Goal: Information Seeking & Learning: Learn about a topic

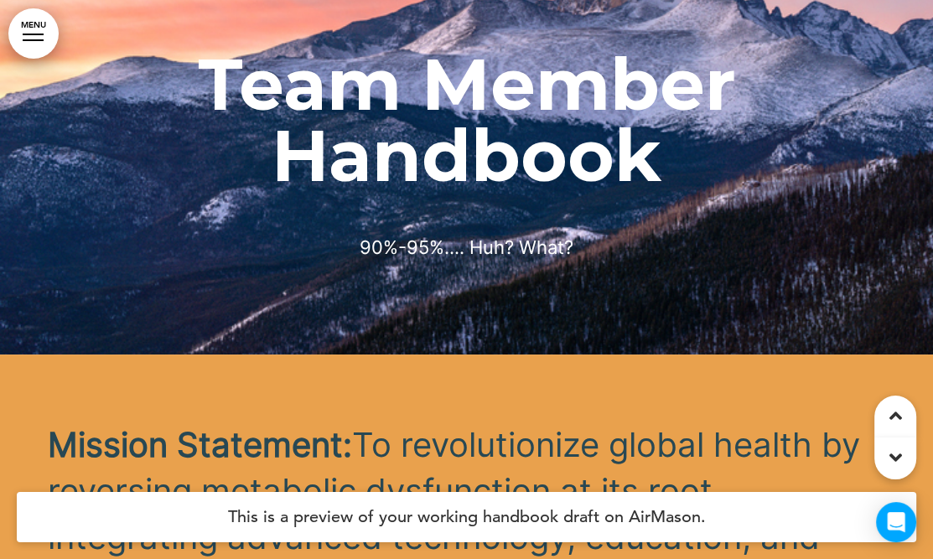
scroll to position [335, 0]
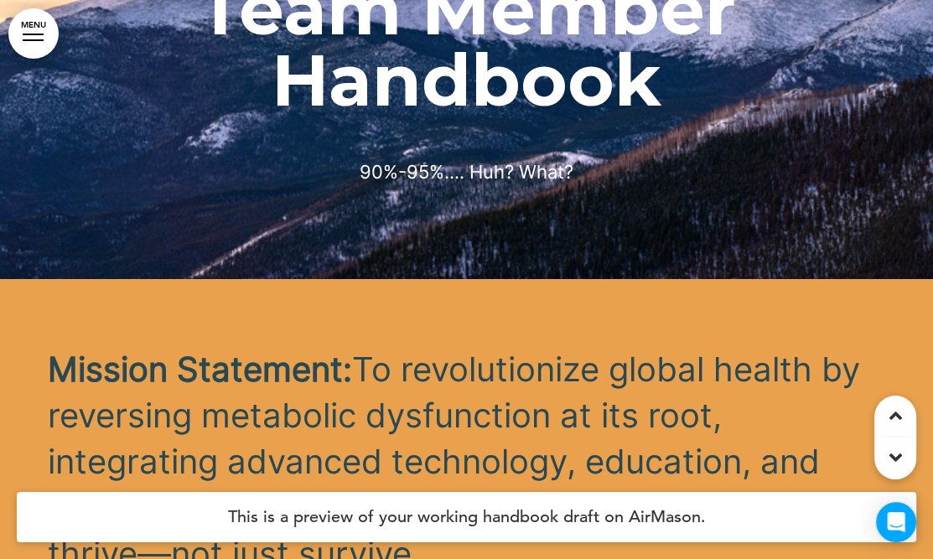
click at [76, 304] on div "Mission Statement: To revolutionize global health by reversing metabolic dysfun…" at bounding box center [467, 507] width 838 height 457
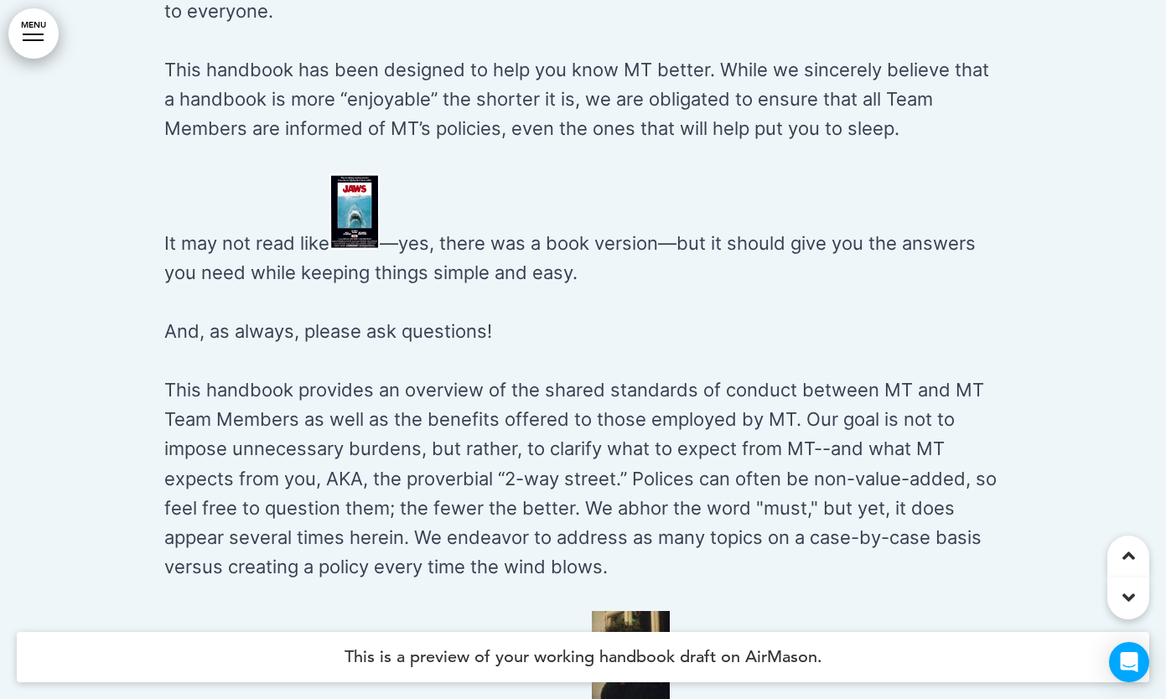
scroll to position [2096, 0]
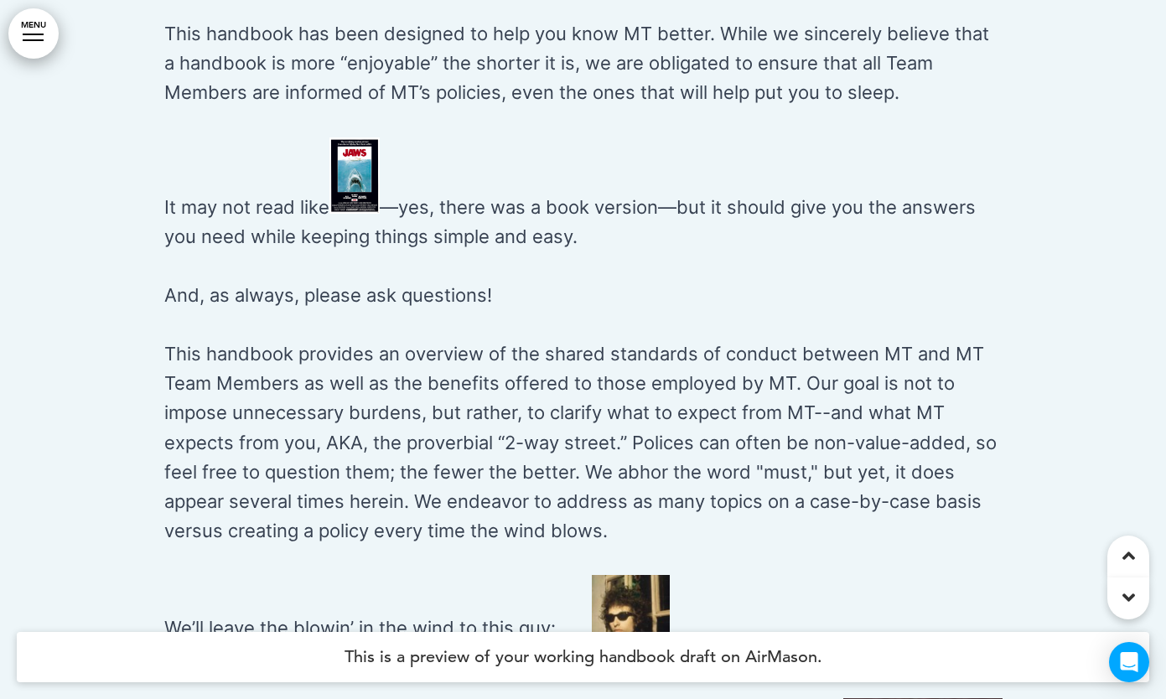
click at [932, 428] on div at bounding box center [583, 365] width 1166 height 1381
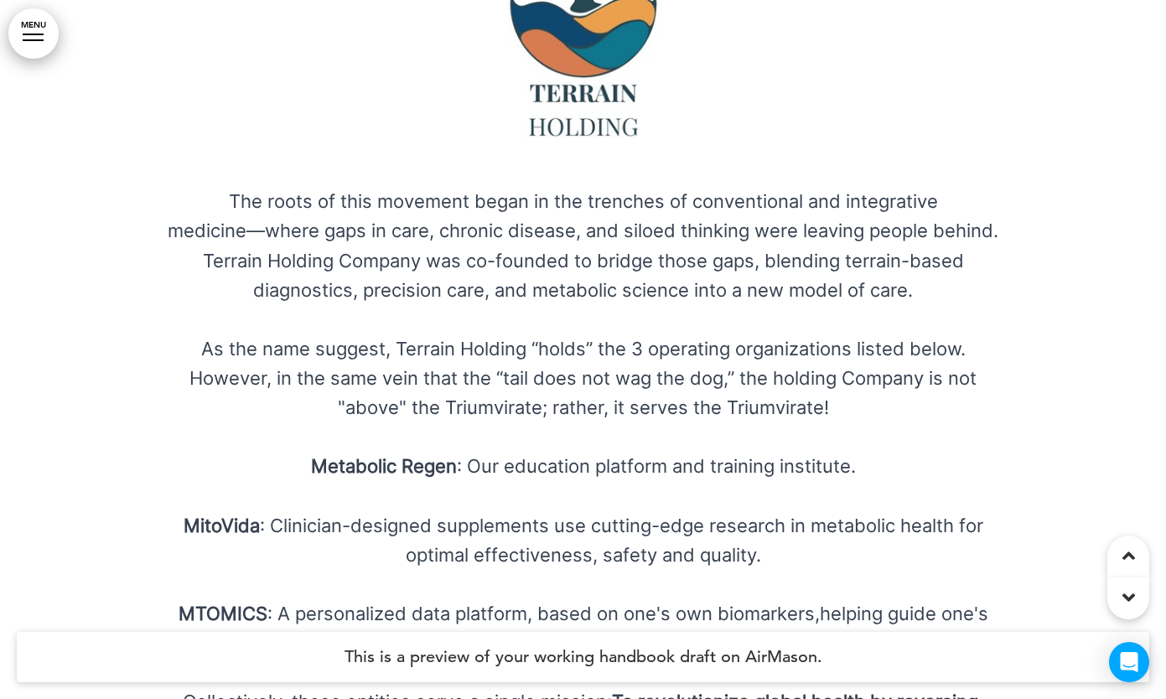
scroll to position [4506, 0]
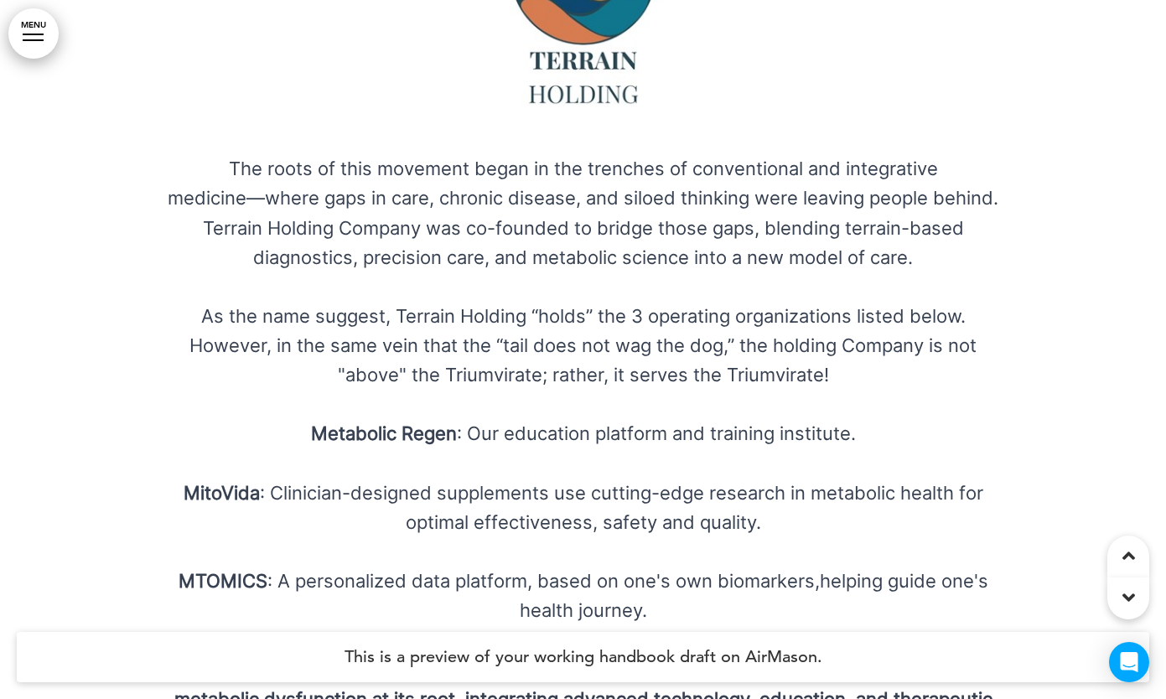
click at [820, 558] on p "MTOMICS : A personalized data platform, based on one's own biomarkers,helping g…" at bounding box center [583, 596] width 838 height 59
click at [825, 558] on p "MTOMICS : A personalized data platform, based on one's own biomarkers,helping g…" at bounding box center [583, 596] width 838 height 59
click at [658, 336] on p "As the name suggest, Terrain Holding “holds” the 3 operating organizations list…" at bounding box center [583, 346] width 838 height 89
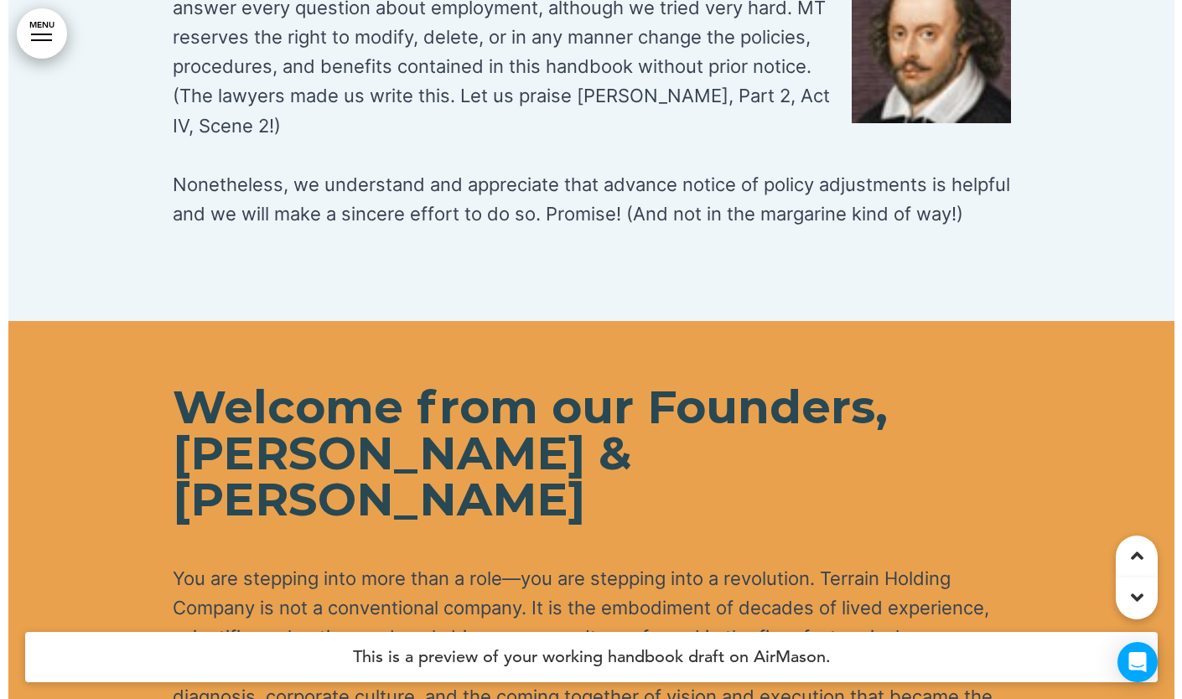
scroll to position [2829, 0]
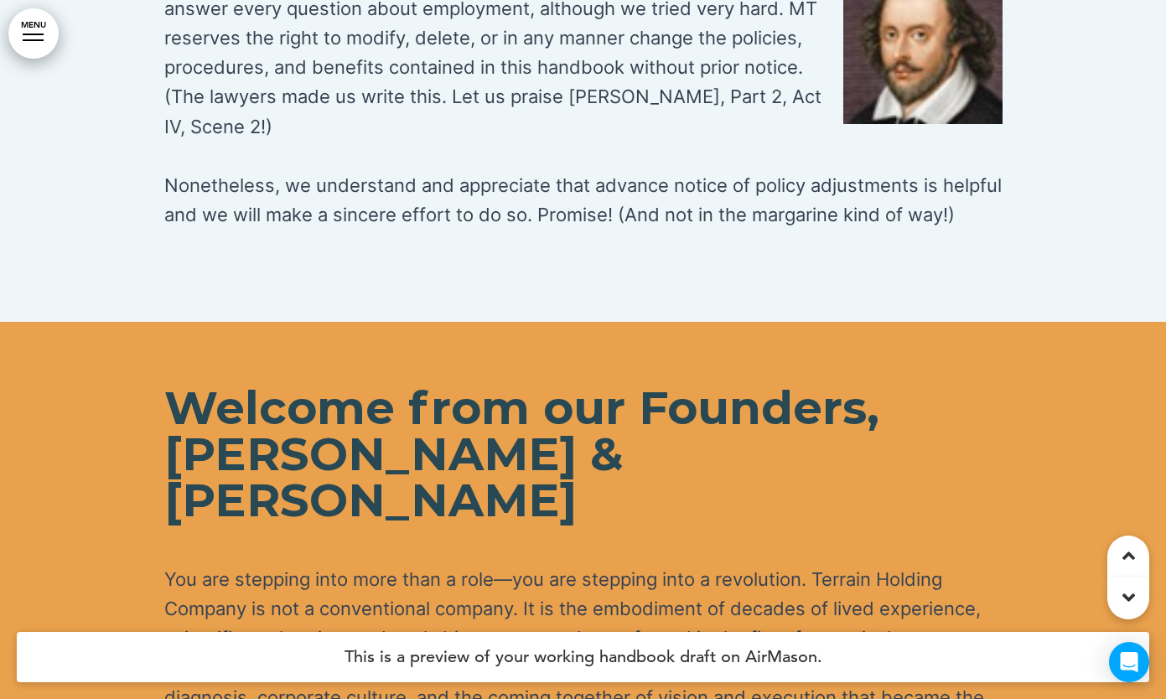
click at [32, 45] on link "MENU" at bounding box center [33, 33] width 50 height 50
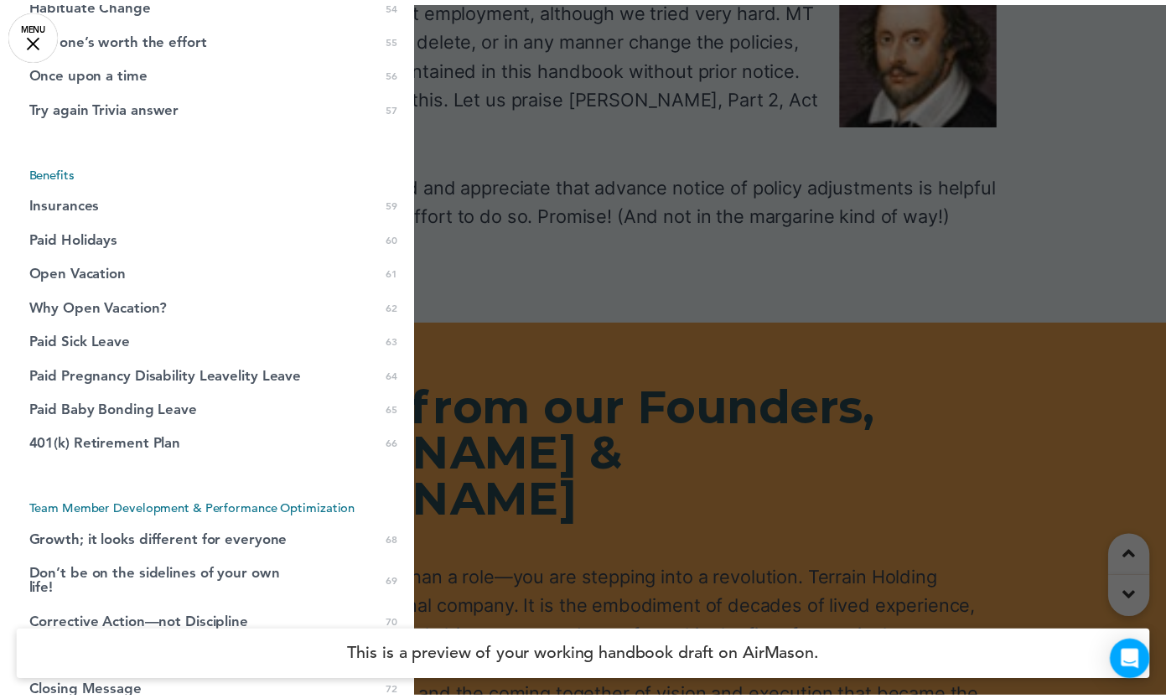
scroll to position [2351, 0]
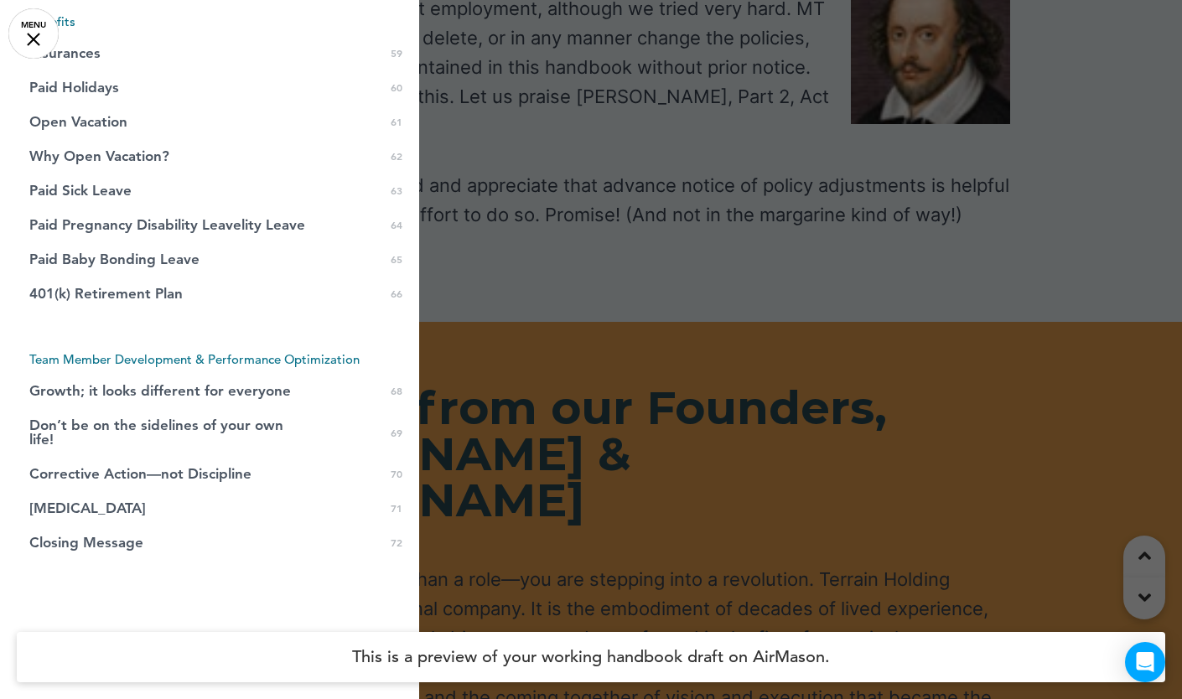
click at [738, 130] on div at bounding box center [591, 349] width 1182 height 699
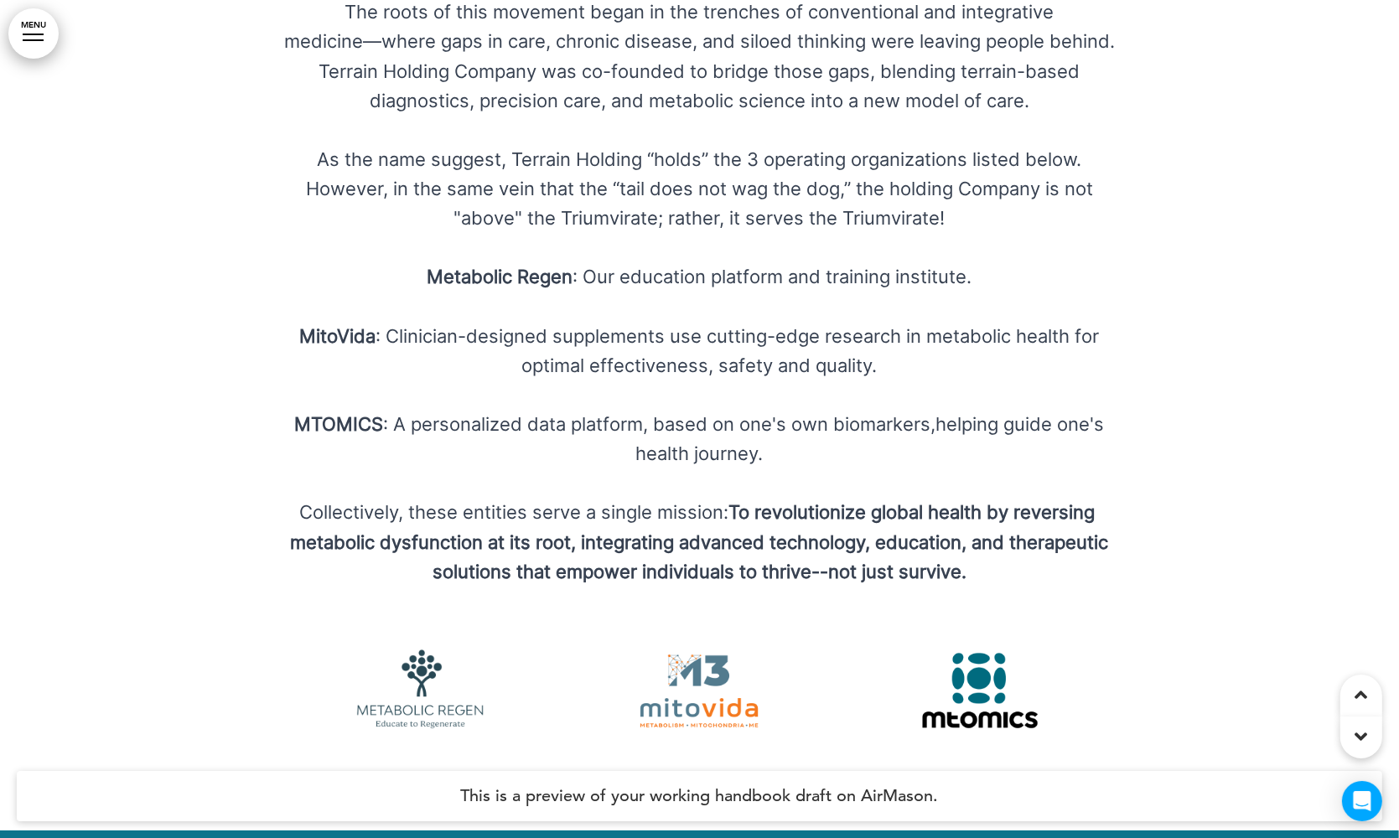
scroll to position [4840, 0]
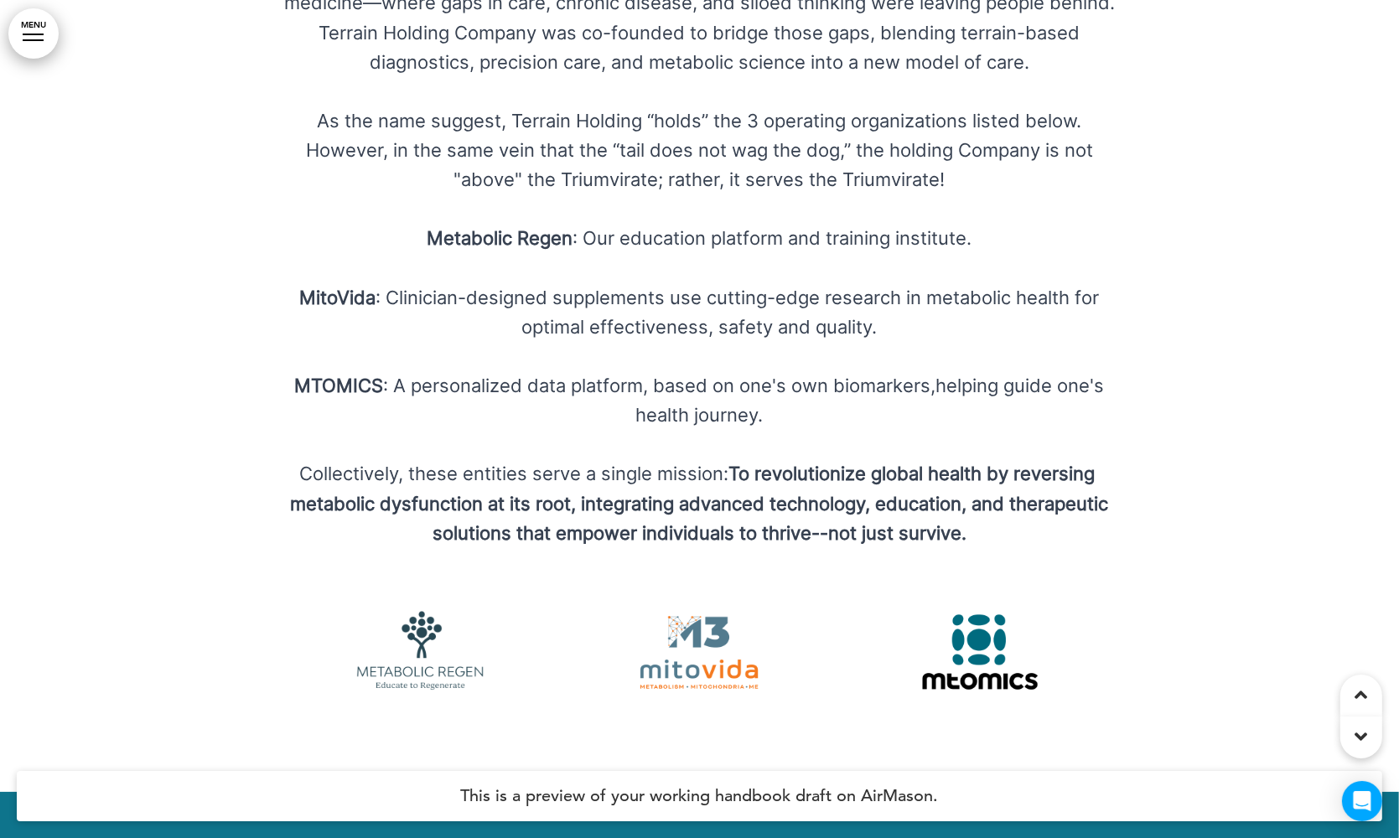
click at [683, 319] on div "The Triumvirate The Holding company The roots of this movement began in the tre…" at bounding box center [700, 135] width 838 height 1190
click at [932, 371] on p "MTOMICS : A personalized data platform, based on one's own biomarkers,helping g…" at bounding box center [700, 400] width 838 height 59
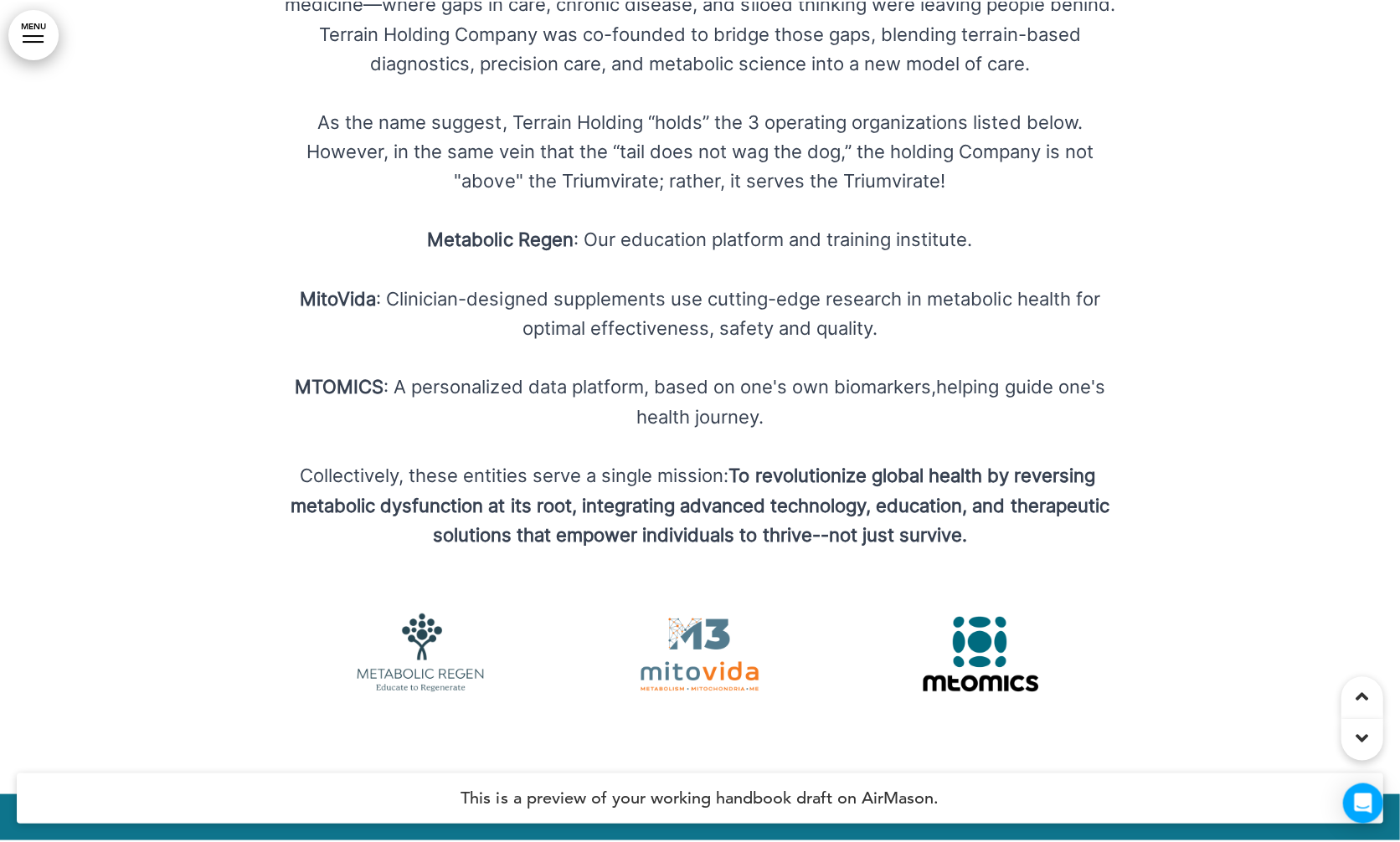
scroll to position [4839, 0]
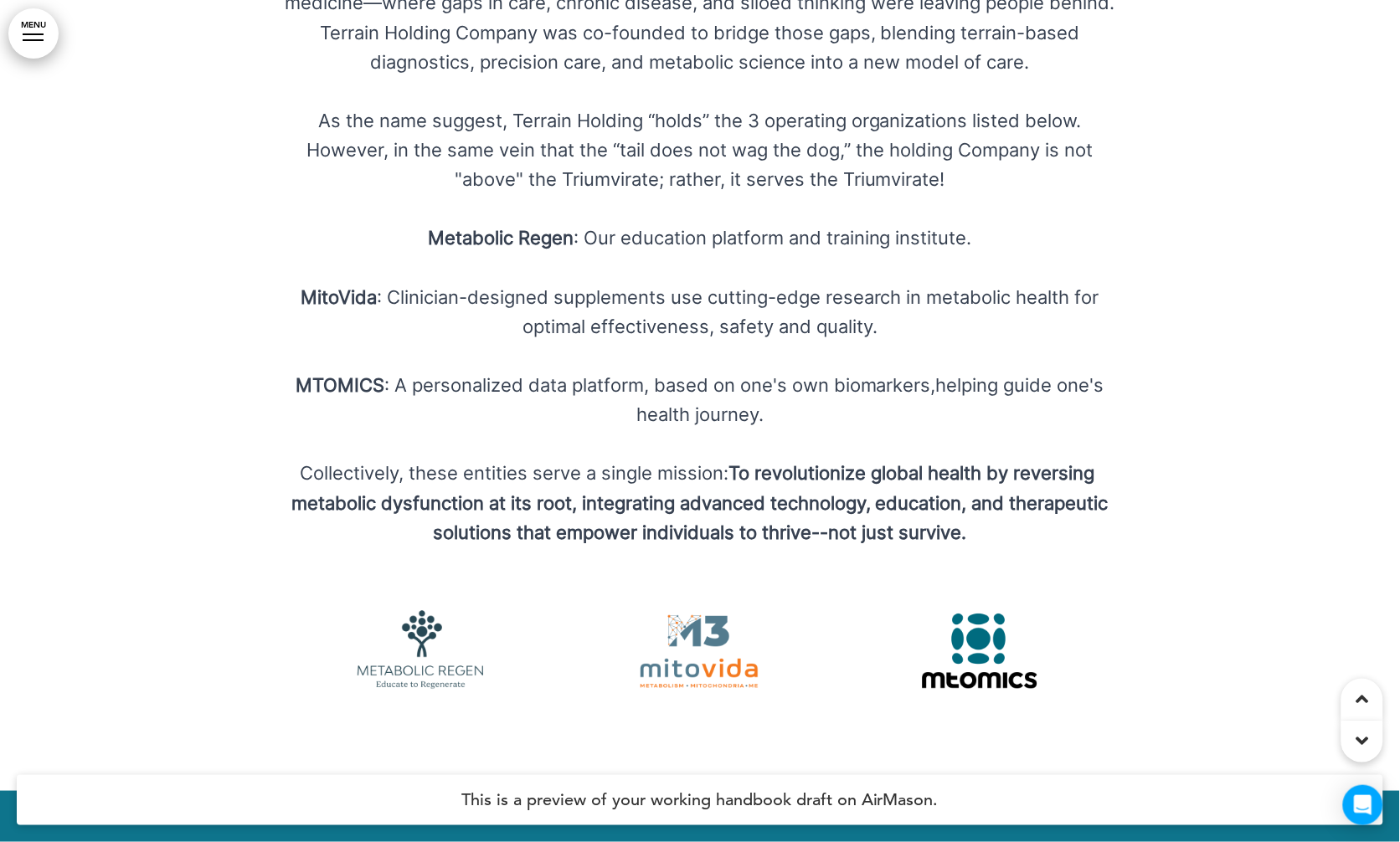
click at [931, 371] on p "MTOMICS : A personalized data platform, based on one's own biomarkers,helping g…" at bounding box center [700, 400] width 837 height 59
drag, startPoint x: 835, startPoint y: 341, endPoint x: 1052, endPoint y: 342, distance: 217.0
click at [931, 371] on p "MTOMICS : A personalized data platform, based on one's own biomarkers,helping g…" at bounding box center [700, 400] width 837 height 59
click at [931, 470] on p "Collectively, these entities serve a single mission: To revolutionize global he…" at bounding box center [700, 502] width 837 height 89
drag, startPoint x: 833, startPoint y: 341, endPoint x: 987, endPoint y: 336, distance: 154.1
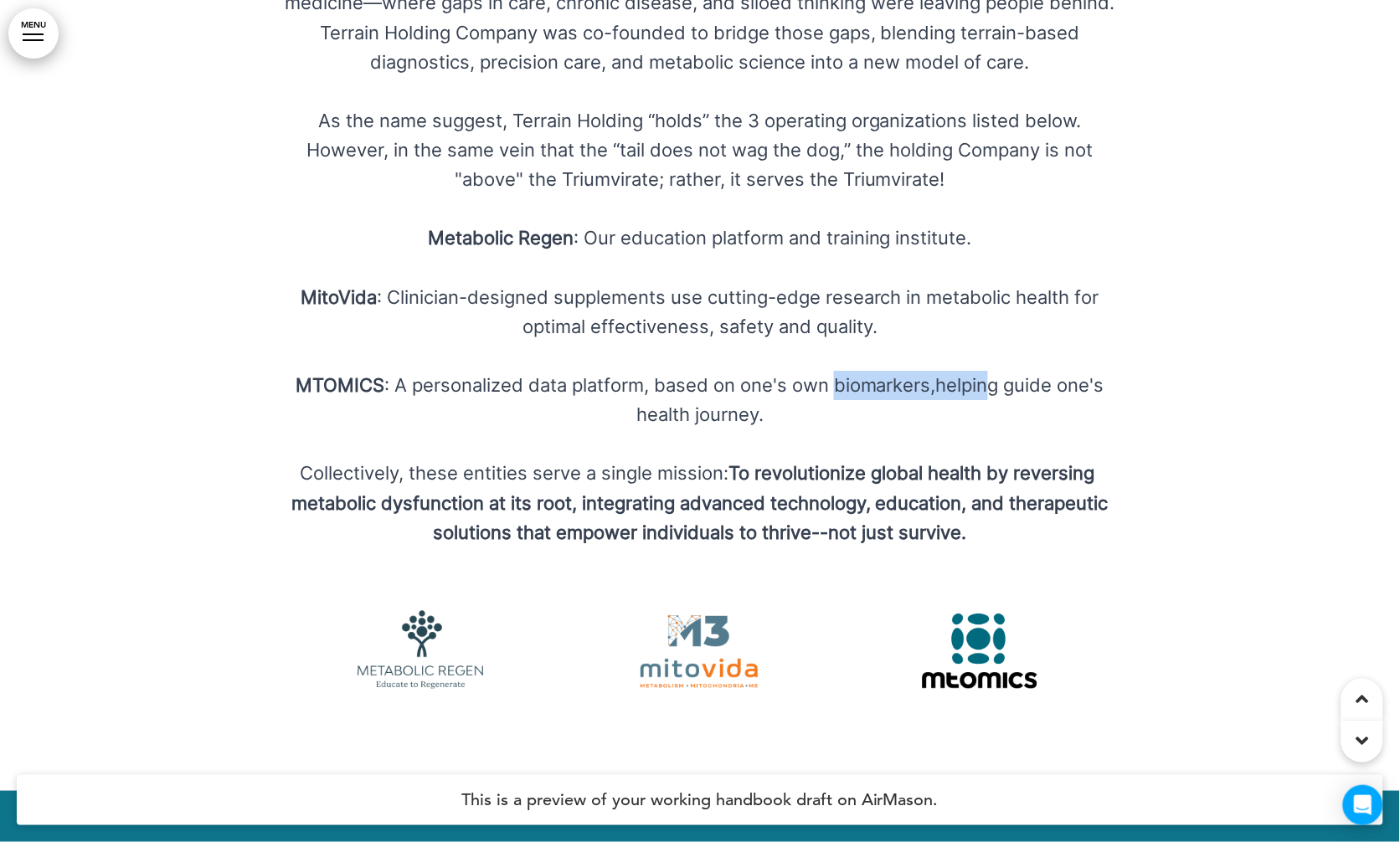
click at [931, 371] on p "MTOMICS : A personalized data platform, based on one's own biomarkers,helping g…" at bounding box center [700, 400] width 837 height 59
copy p "biomarkers,helpin"
click at [931, 371] on p "MTOMICS : A personalized data platform, based on one's own biomarkers,helping g…" at bounding box center [700, 400] width 837 height 59
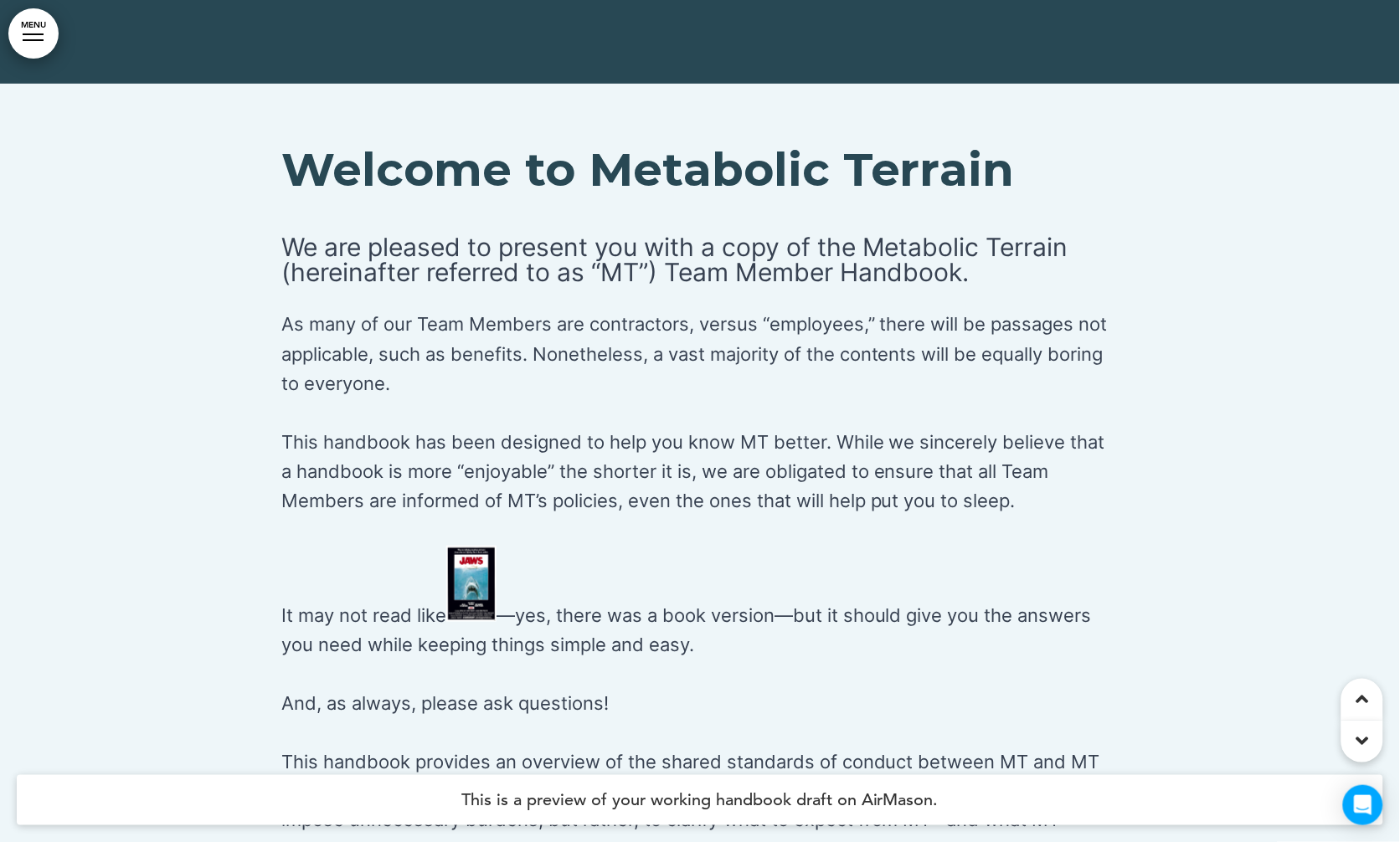
scroll to position [1884, 0]
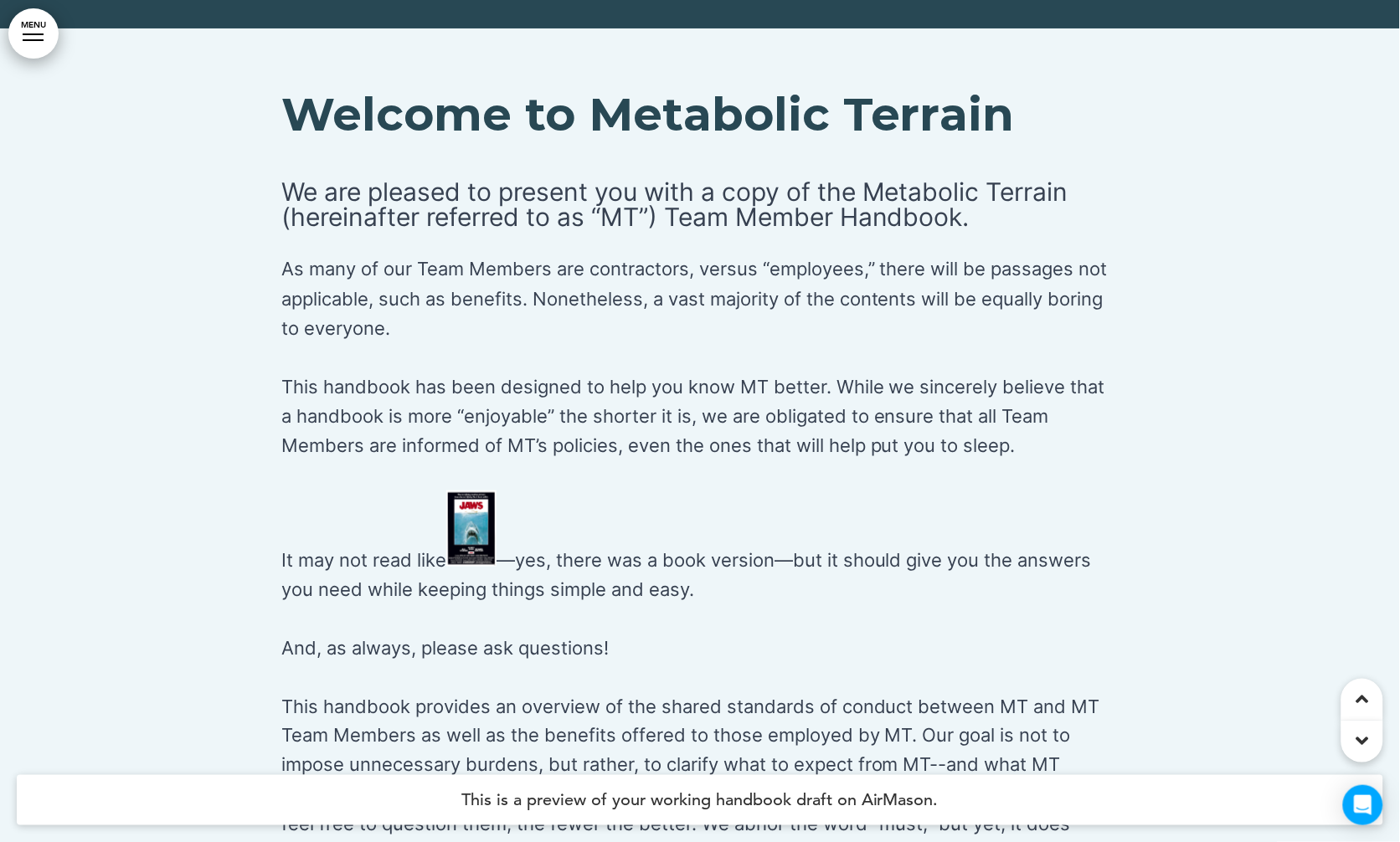
click at [931, 506] on p "It may not read like —yes, there was a book version—but it should give you the …" at bounding box center [700, 547] width 837 height 114
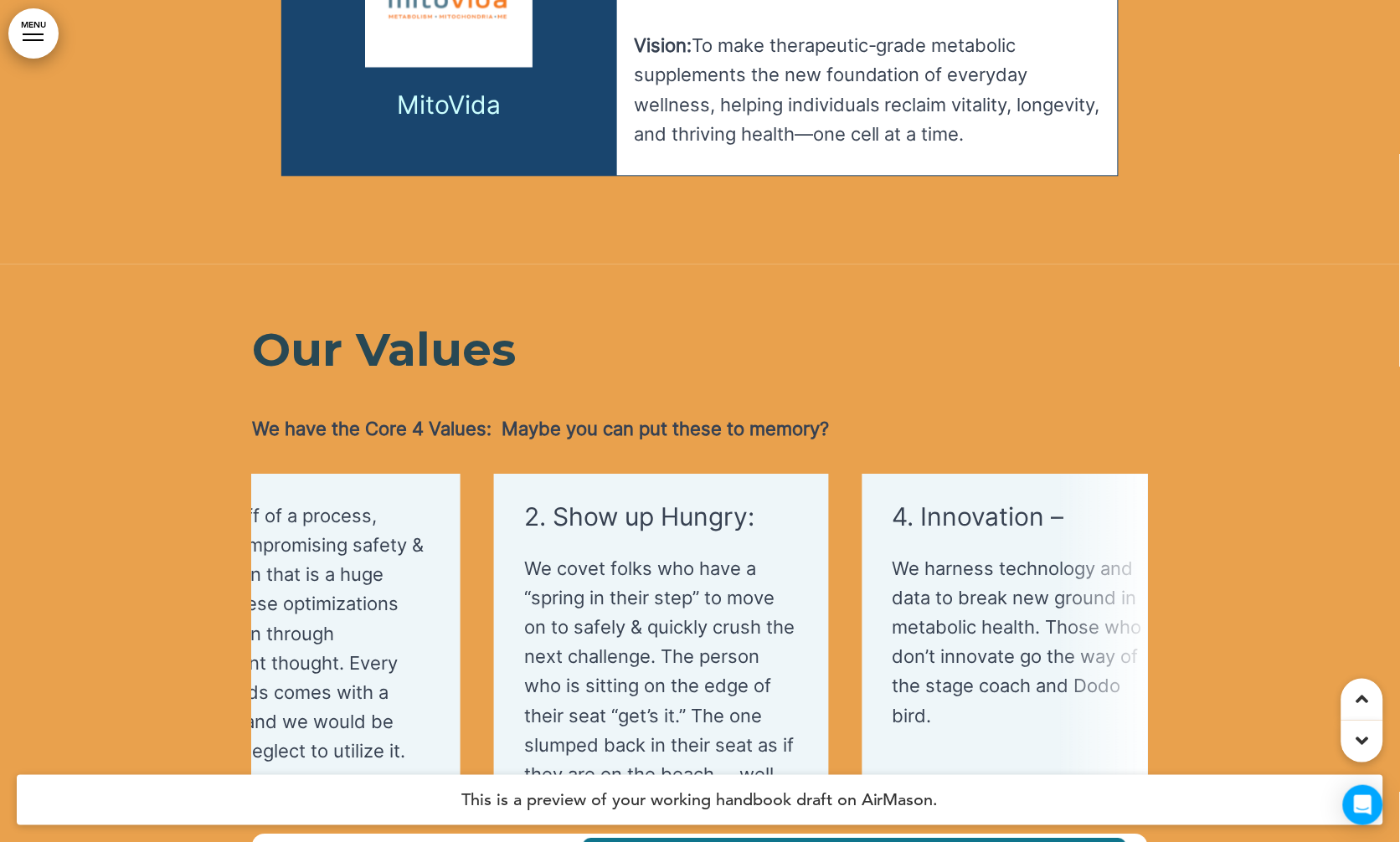
scroll to position [0, 544]
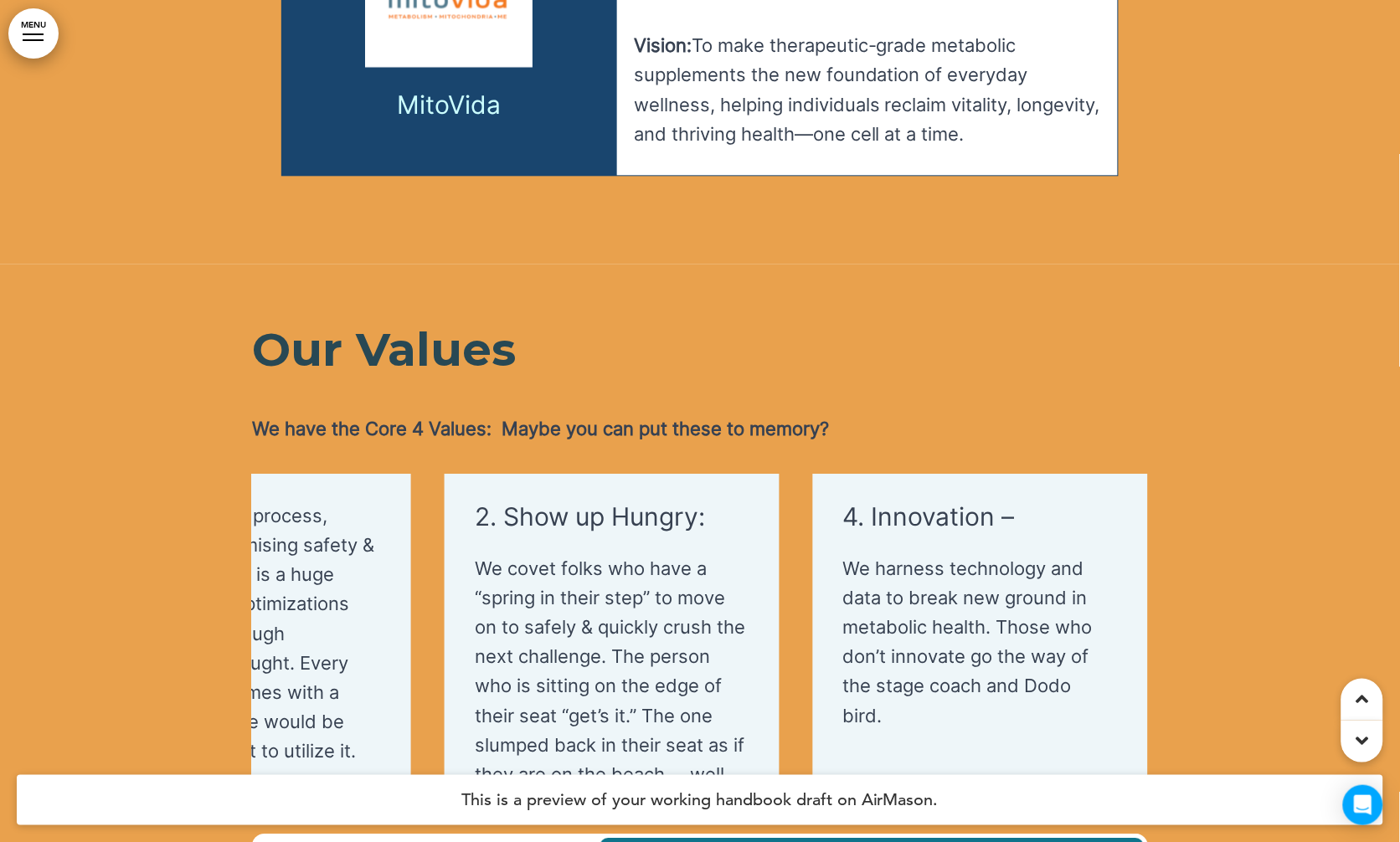
click at [931, 557] on div "1. Community & Health – We [PERSON_NAME] collective well-being through connecti…" at bounding box center [699, 666] width 896 height 386
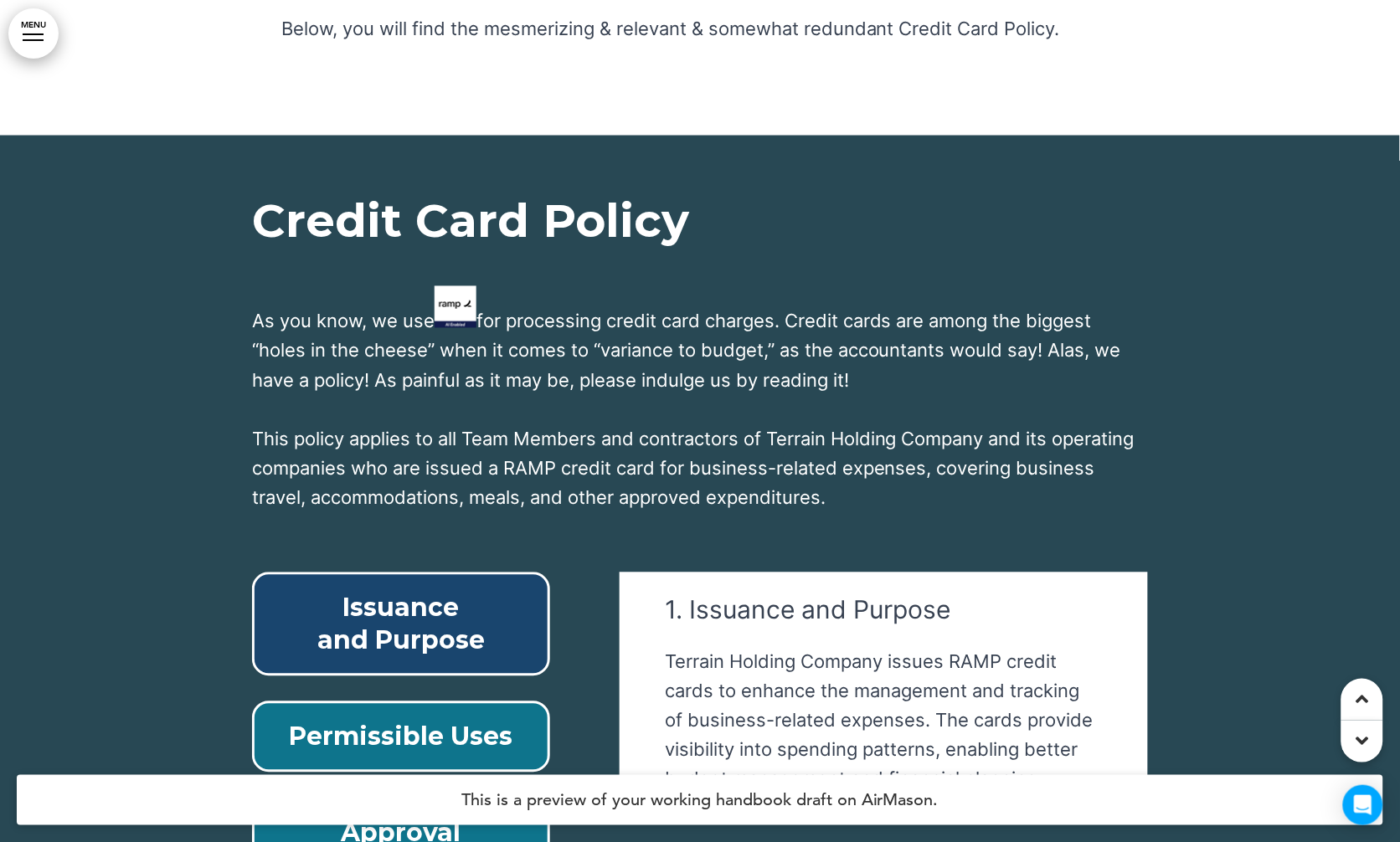
scroll to position [48104, 0]
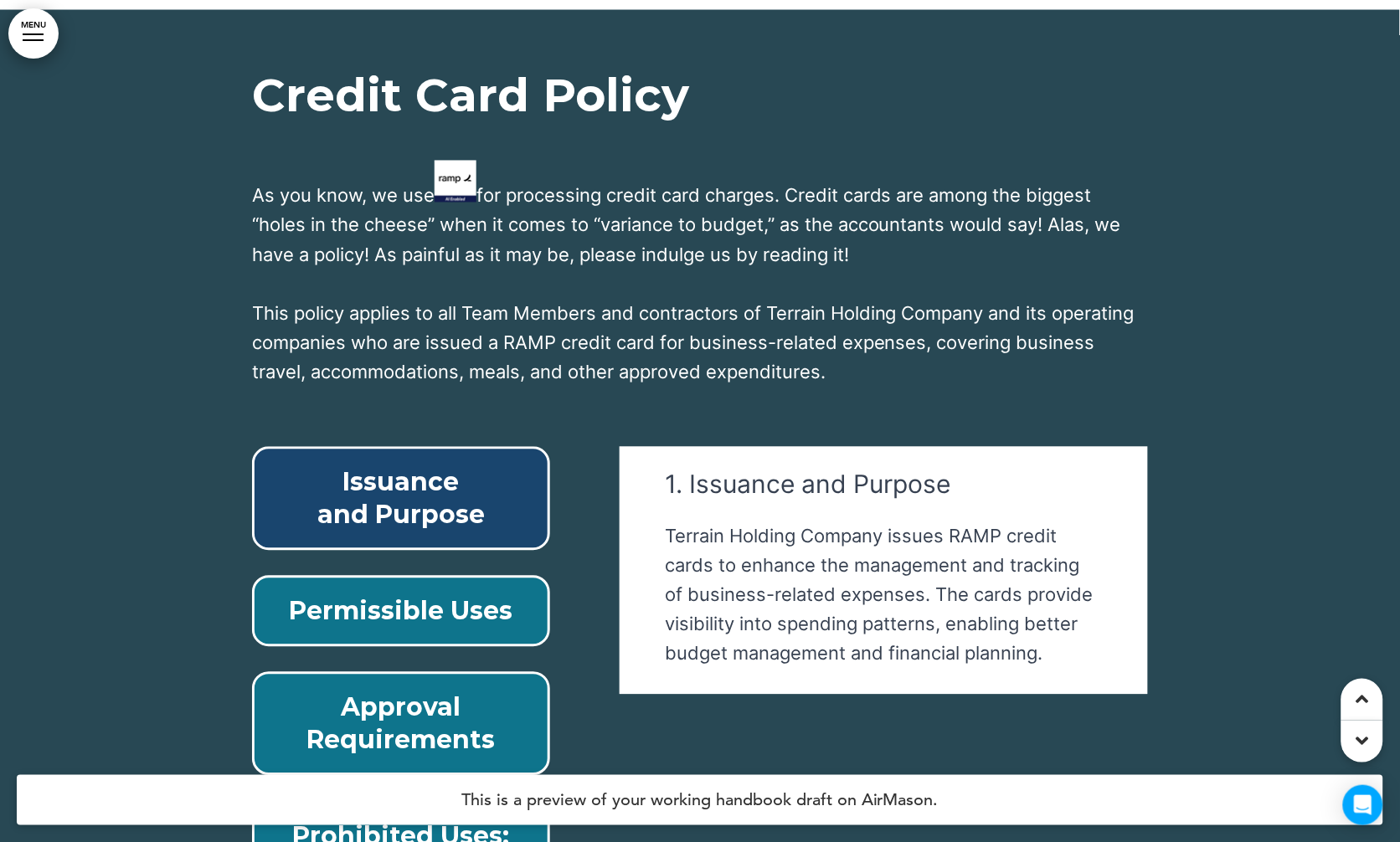
click at [378, 557] on p "Permissible Uses" at bounding box center [401, 611] width 260 height 33
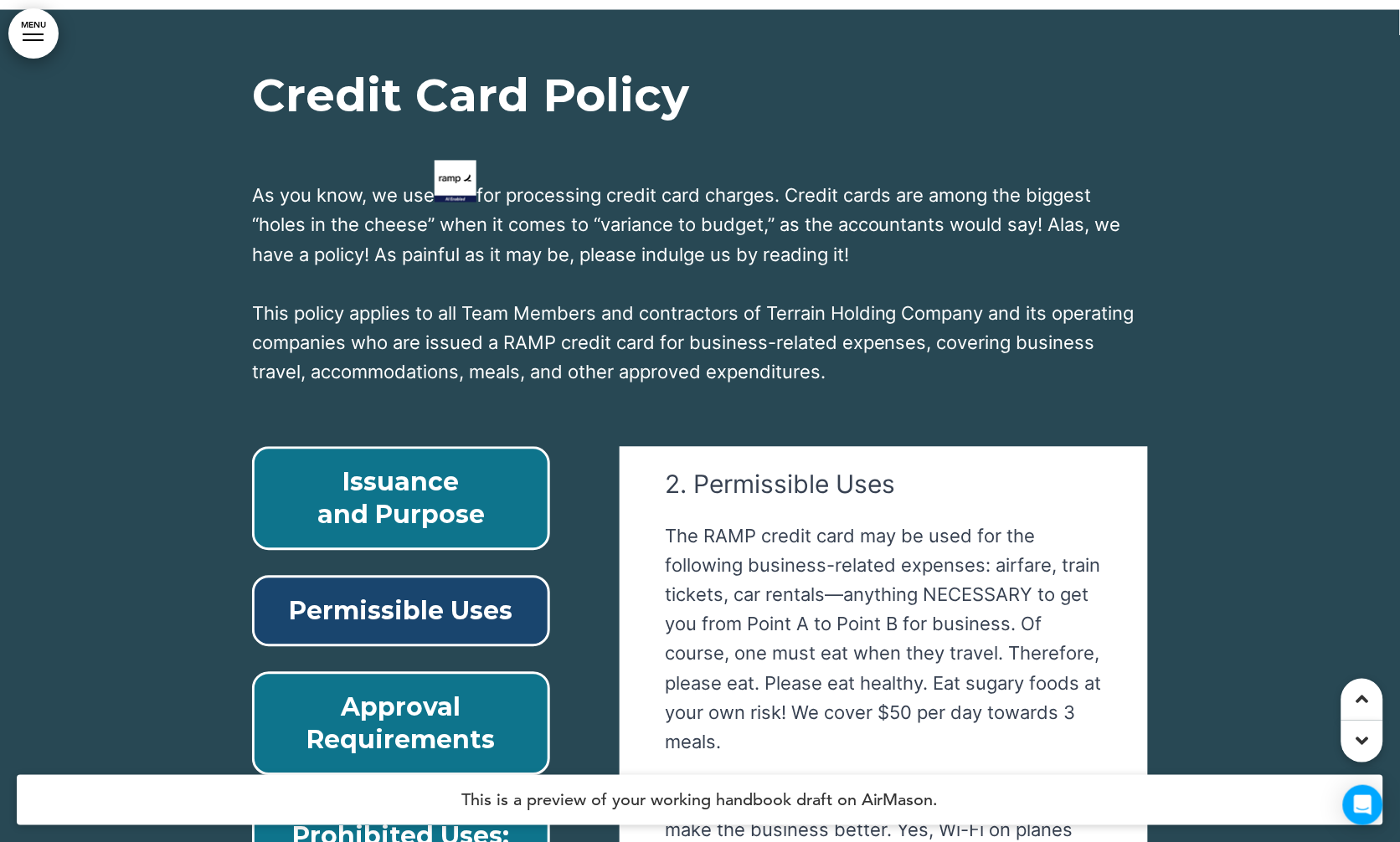
click at [370, 466] on p "Issuance and Purpose" at bounding box center [401, 498] width 260 height 65
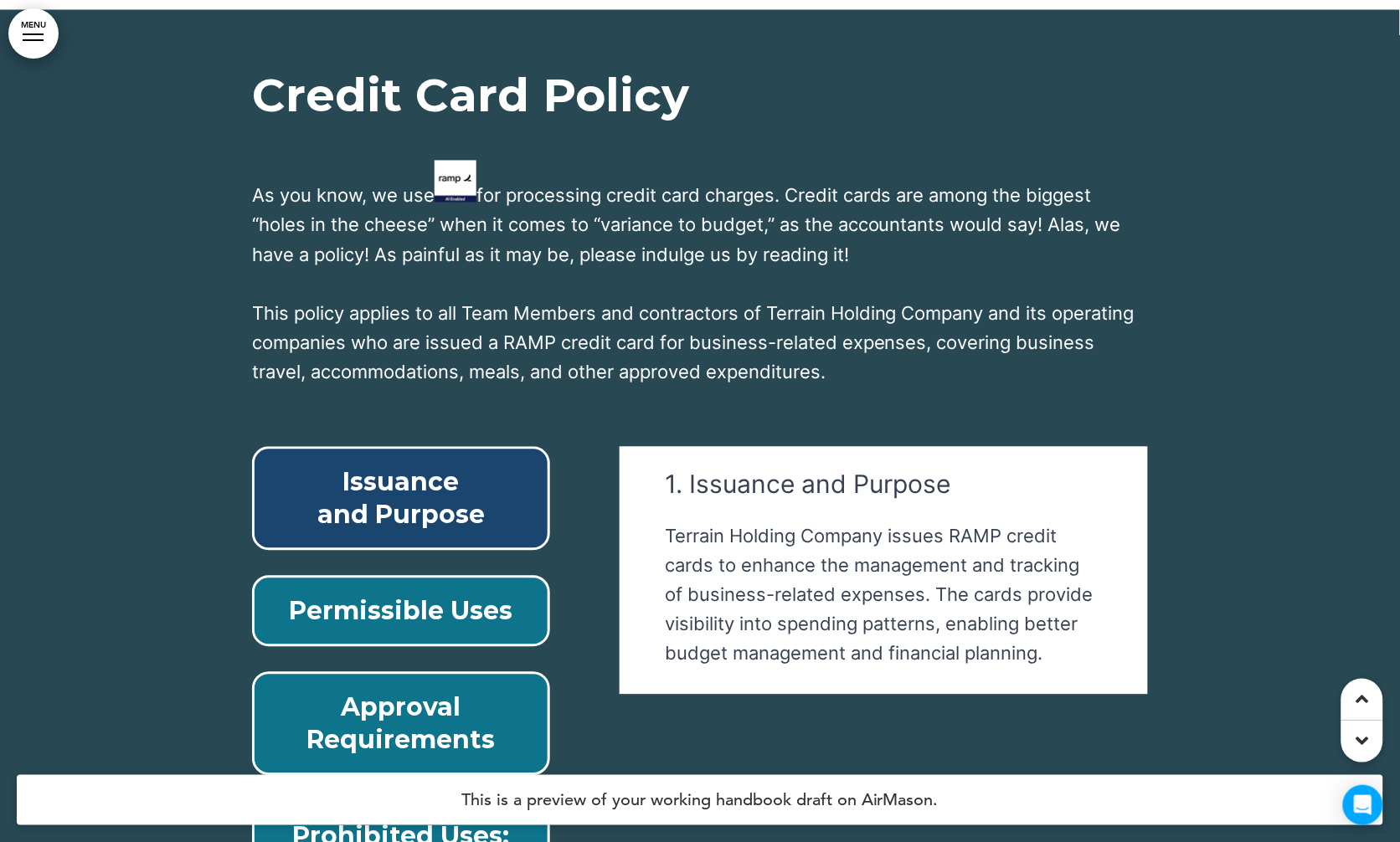
click at [385, 557] on p "Permissible Uses" at bounding box center [401, 611] width 260 height 33
